Goal: Information Seeking & Learning: Learn about a topic

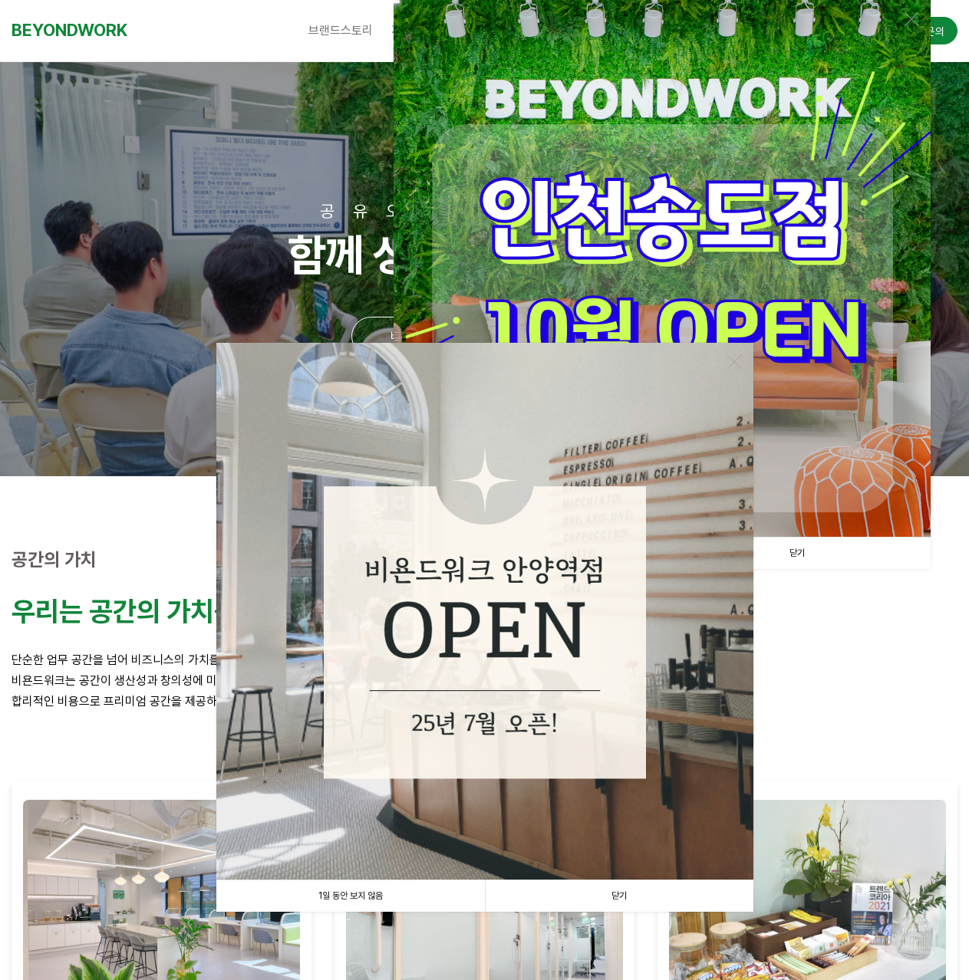
click at [626, 894] on link "닫기" at bounding box center [619, 896] width 268 height 31
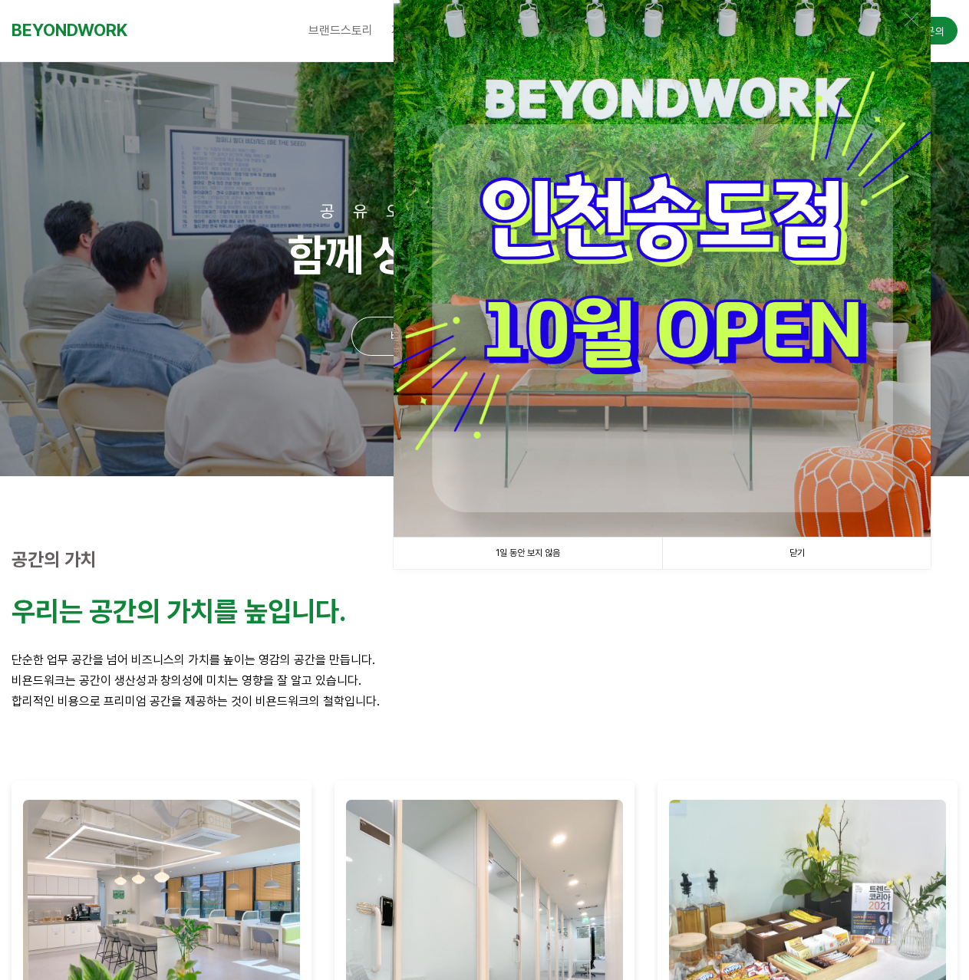
click at [804, 546] on link "닫기" at bounding box center [796, 553] width 268 height 31
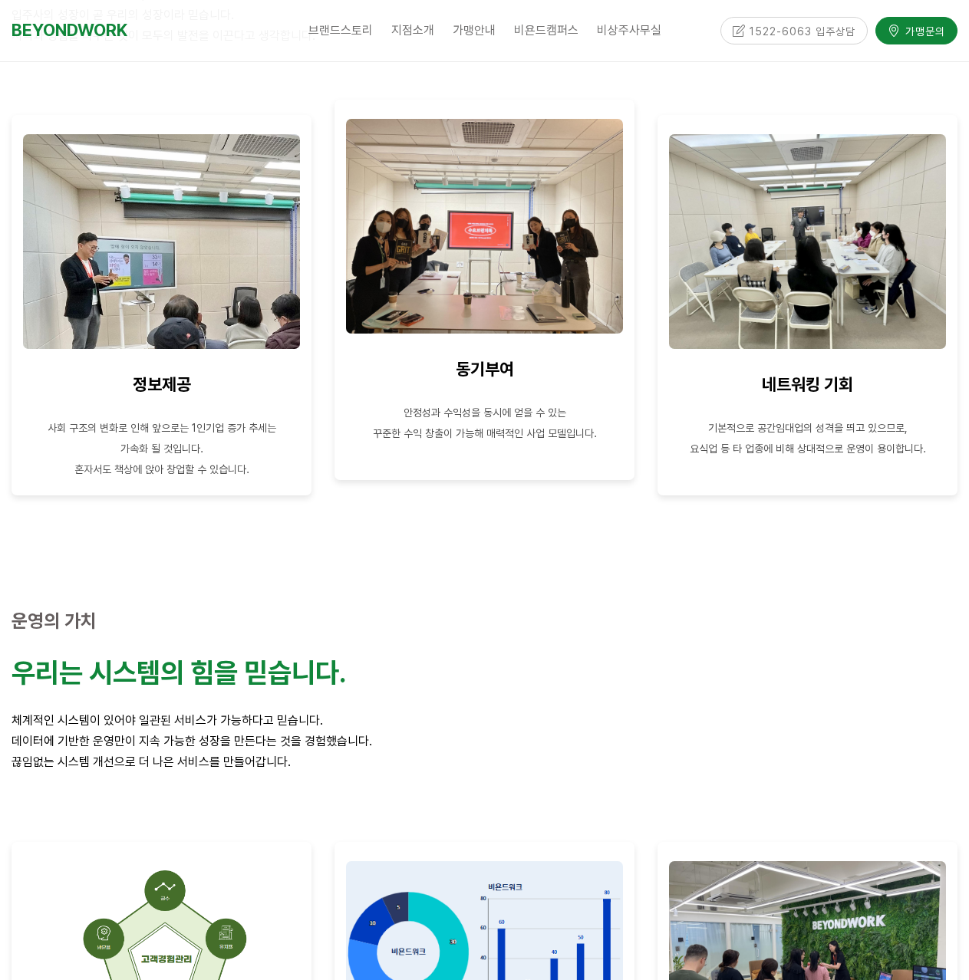
scroll to position [370, 0]
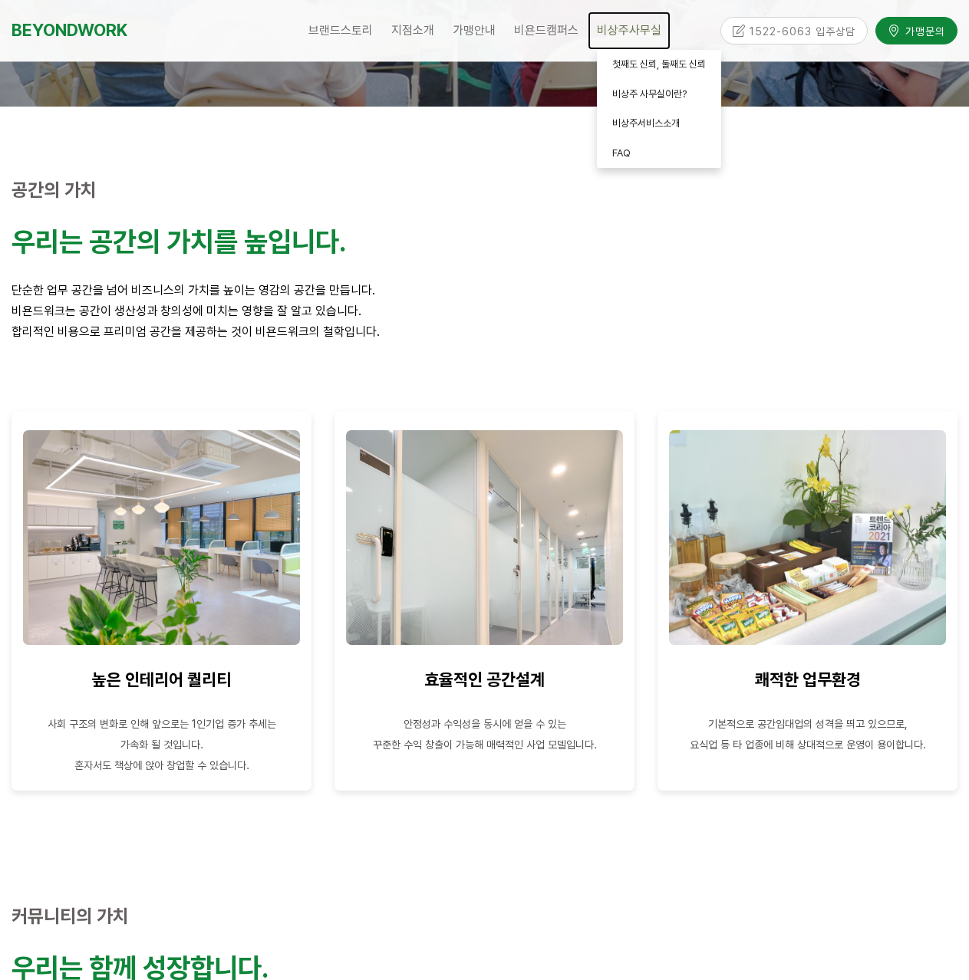
click at [617, 31] on span "비상주사무실" at bounding box center [629, 30] width 64 height 15
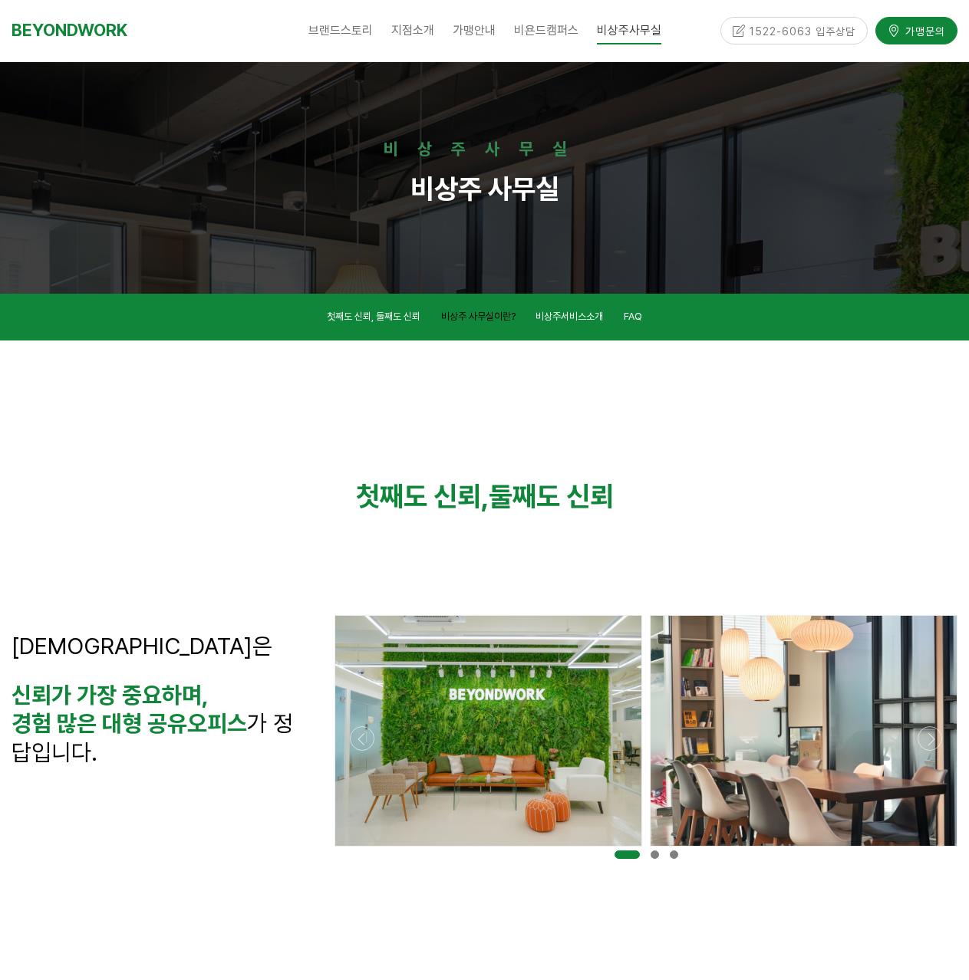
click at [473, 317] on span "비상주 사무실이란?" at bounding box center [478, 317] width 74 height 12
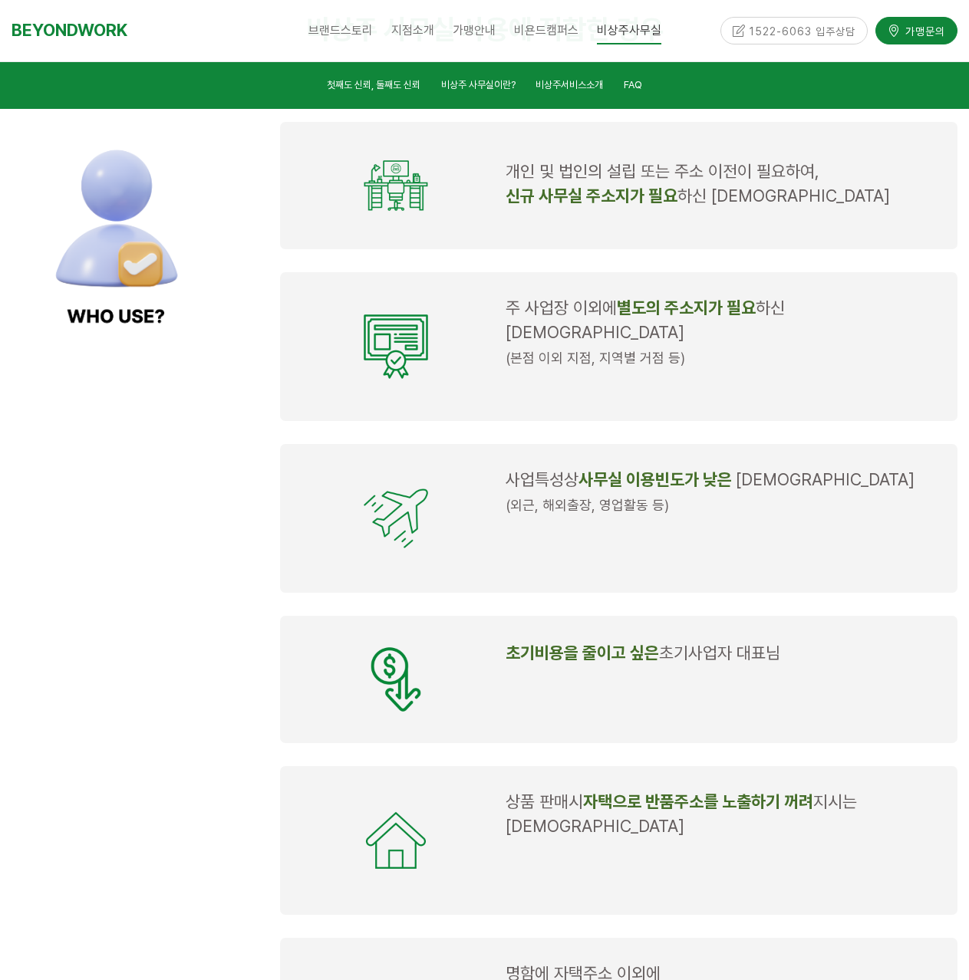
scroll to position [1900, 0]
